Goal: Navigation & Orientation: Find specific page/section

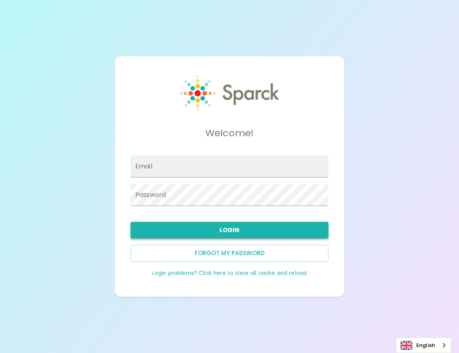
type input "aheredia@sfbaycoffee.com"
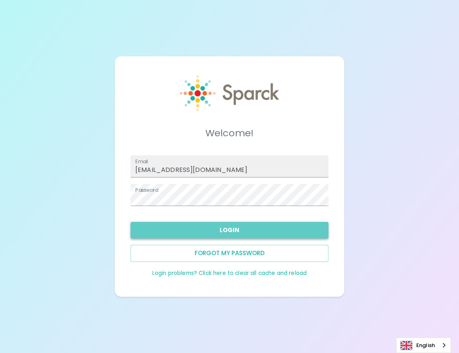
click at [203, 226] on button "Login" at bounding box center [230, 230] width 198 height 17
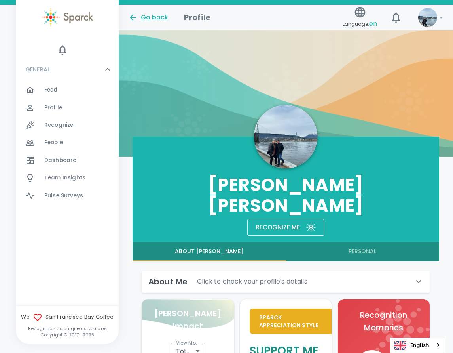
click at [63, 159] on span "Dashboard" at bounding box center [60, 160] width 32 height 8
